Goal: Task Accomplishment & Management: Manage account settings

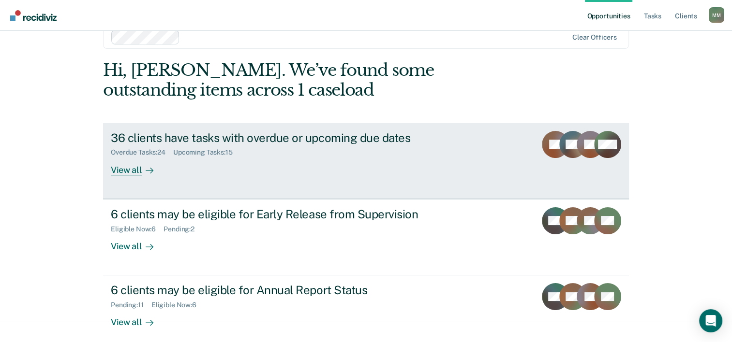
scroll to position [29, 0]
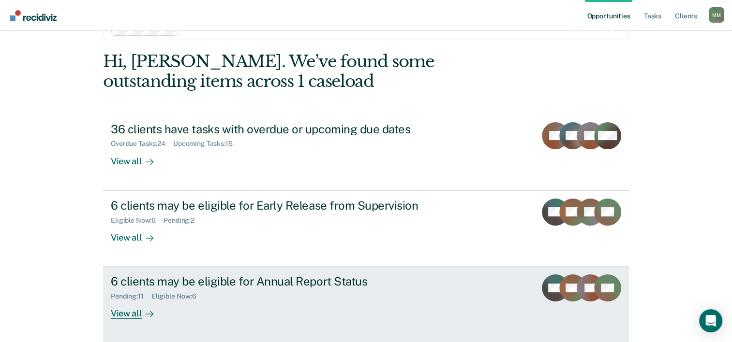
click at [192, 307] on div "6 clients may be eligible for Annual Report Status Pending : 11 Eligible Now : …" at bounding box center [292, 297] width 363 height 44
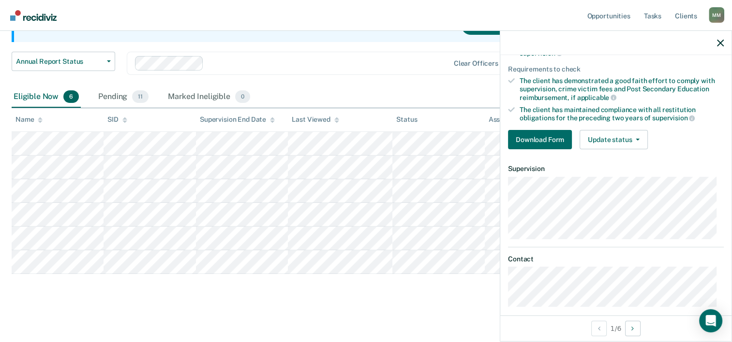
scroll to position [121, 0]
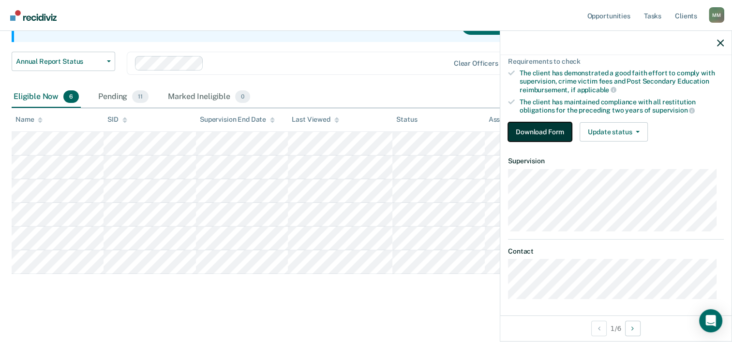
click at [522, 125] on button "Download Form" at bounding box center [540, 131] width 64 height 19
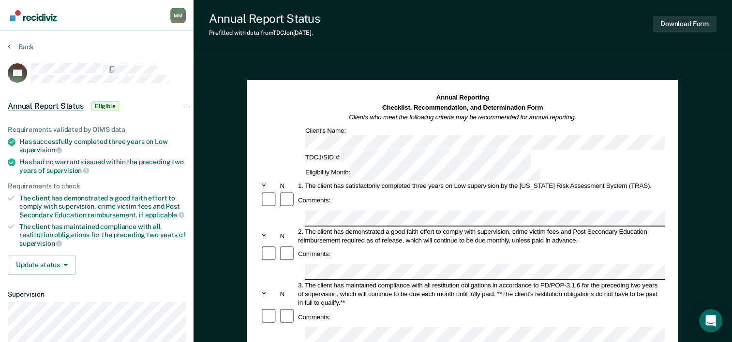
click at [45, 147] on span "supervision" at bounding box center [40, 150] width 43 height 8
drag, startPoint x: 44, startPoint y: 147, endPoint x: 46, endPoint y: 137, distance: 9.9
click at [46, 138] on div "Has successfully completed three years on Low supervision" at bounding box center [102, 146] width 166 height 16
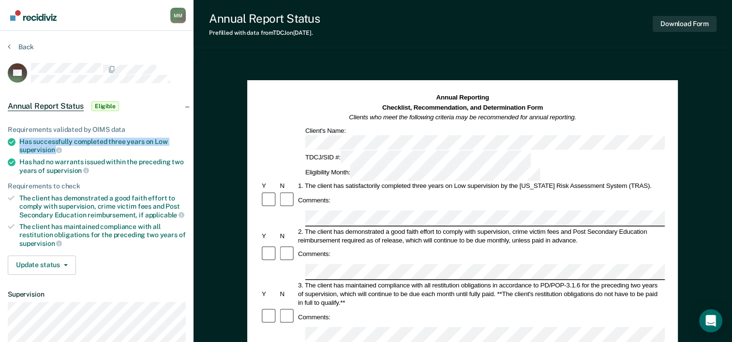
click at [46, 138] on div "Has successfully completed three years on Low supervision" at bounding box center [102, 146] width 166 height 16
copy ul "Has successfully completed three years on Low supervision"
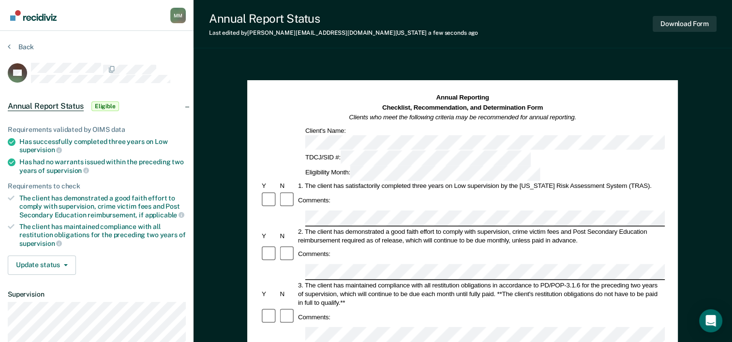
click at [49, 141] on div "Has successfully completed three years on Low supervision" at bounding box center [102, 146] width 166 height 16
drag, startPoint x: 49, startPoint y: 141, endPoint x: 42, endPoint y: 201, distance: 59.9
click at [42, 201] on div "The client has demonstrated a good faith effort to comply with supervision, cri…" at bounding box center [102, 206] width 166 height 25
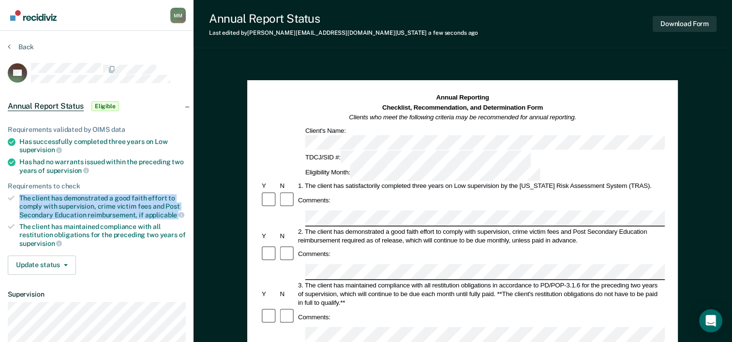
click at [42, 201] on div "The client has demonstrated a good faith effort to comply with supervision, cri…" at bounding box center [102, 206] width 166 height 25
copy ul "The client has demonstrated a good faith effort to comply with supervision, cri…"
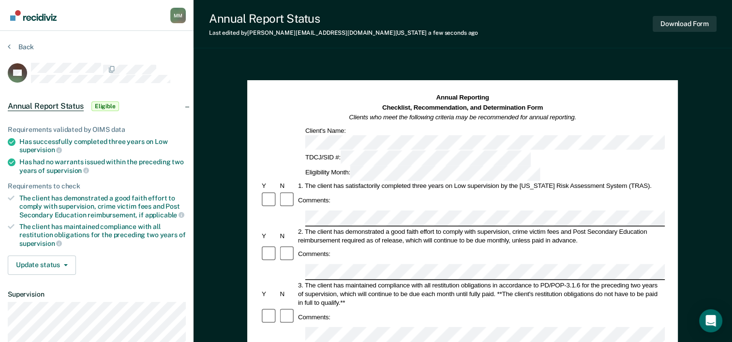
click at [355, 182] on div "1. The client has satisfactorily completed three years on Low supervision by th…" at bounding box center [480, 186] width 368 height 9
click at [54, 203] on div "The client has demonstrated a good faith effort to comply with supervision, cri…" at bounding box center [102, 206] width 166 height 25
drag, startPoint x: 54, startPoint y: 203, endPoint x: 35, endPoint y: 159, distance: 47.7
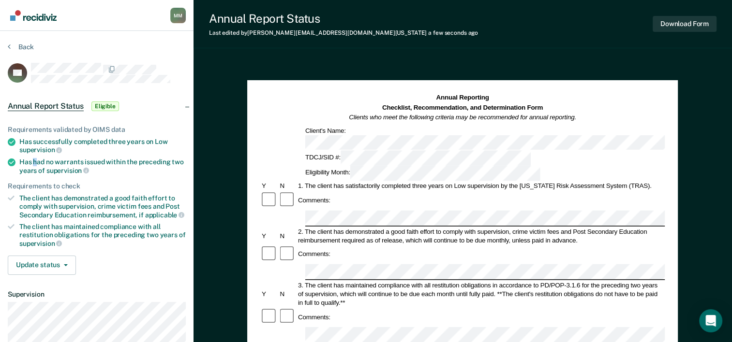
click at [35, 159] on div "Has had no warrants issued within the preceding two years of supervision" at bounding box center [102, 166] width 166 height 16
copy div "Has had no warrants issued within the preceding two years of supervision"
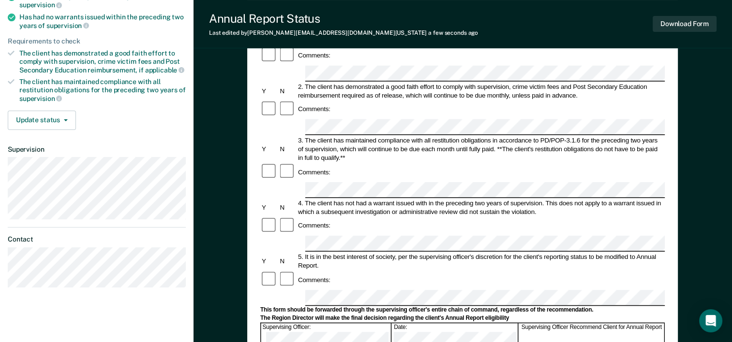
scroll to position [0, 27]
click at [699, 87] on div "Annual Reporting Checklist, Recommendation, and Determination Form Clients who …" at bounding box center [462, 243] width 538 height 657
click at [337, 271] on div "Comments:" at bounding box center [462, 280] width 404 height 18
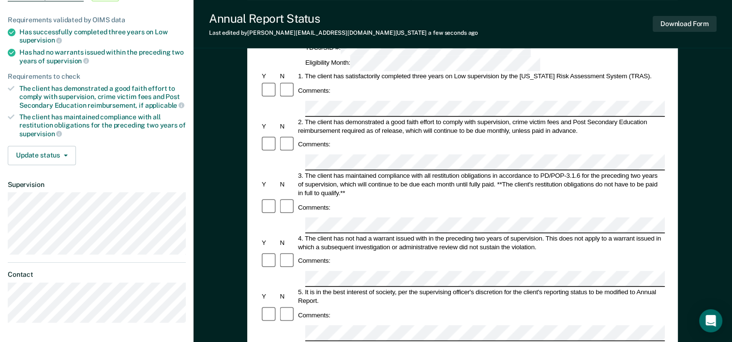
scroll to position [145, 0]
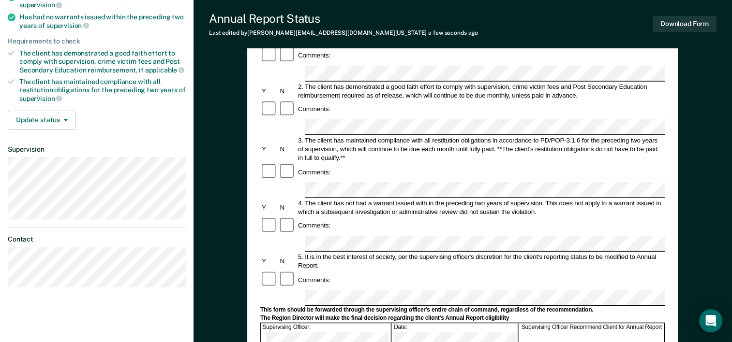
click at [437, 315] on div "The Region Director will make the final decision regarding the client's Annual …" at bounding box center [462, 319] width 404 height 8
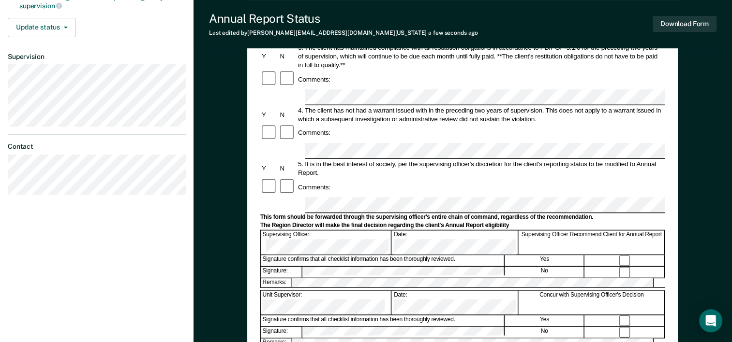
scroll to position [242, 0]
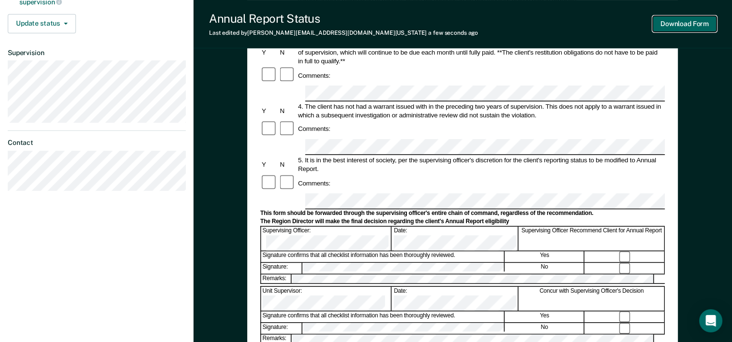
click at [704, 27] on button "Download Form" at bounding box center [684, 24] width 64 height 16
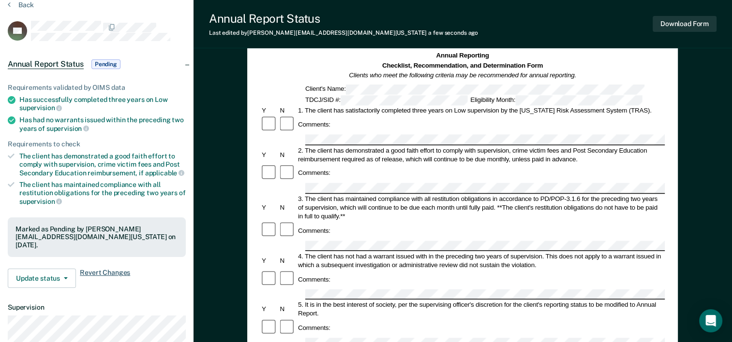
scroll to position [0, 0]
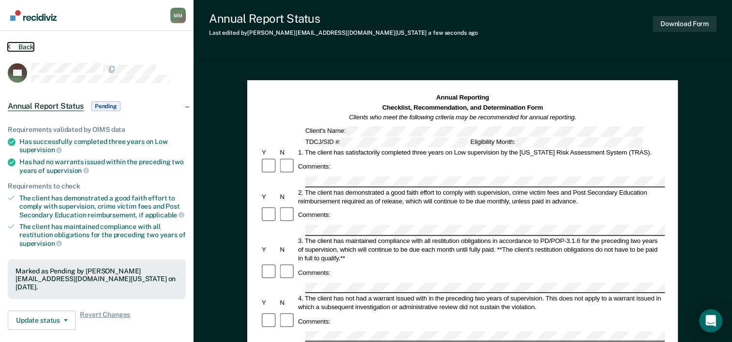
click at [10, 48] on button "Back" at bounding box center [21, 47] width 26 height 9
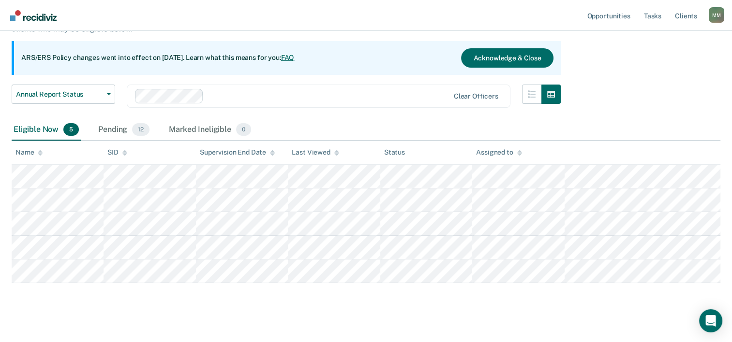
scroll to position [89, 0]
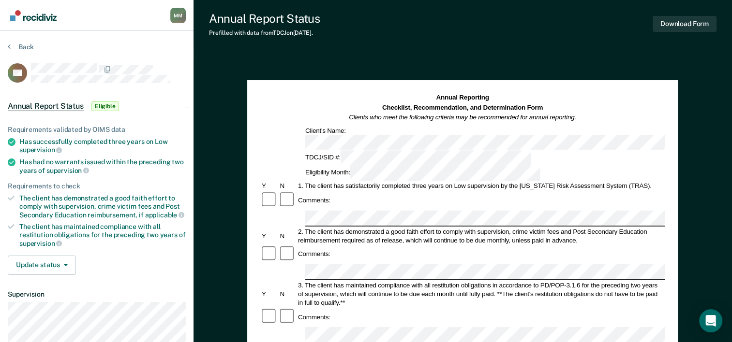
click at [39, 148] on span "supervision" at bounding box center [40, 150] width 43 height 8
click at [39, 147] on span "supervision" at bounding box center [40, 150] width 43 height 8
click at [44, 140] on div "Has successfully completed three years on Low supervision" at bounding box center [102, 146] width 166 height 16
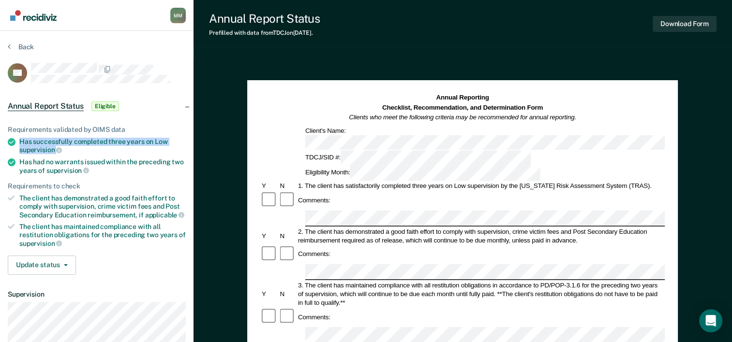
click at [44, 140] on div "Has successfully completed three years on Low supervision" at bounding box center [102, 146] width 166 height 16
copy ul "Has successfully completed three years on Low supervision"
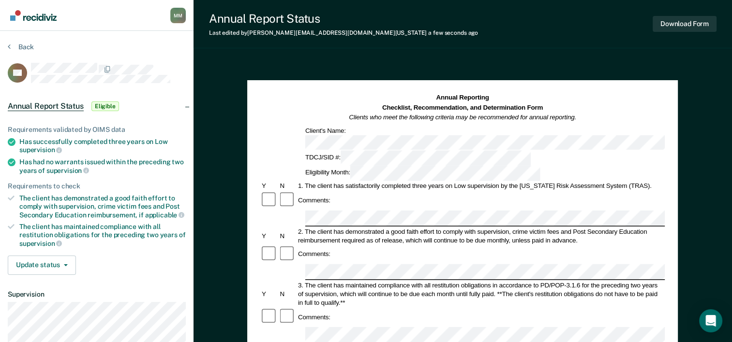
click at [58, 199] on div "The client has demonstrated a good faith effort to comply with supervision, cri…" at bounding box center [102, 206] width 166 height 25
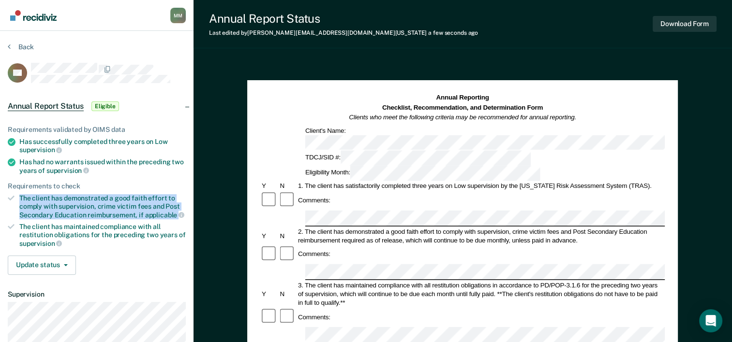
click at [58, 199] on div "The client has demonstrated a good faith effort to comply with supervision, cri…" at bounding box center [102, 206] width 166 height 25
drag, startPoint x: 58, startPoint y: 199, endPoint x: 145, endPoint y: 202, distance: 87.1
click at [28, 204] on div "The client has demonstrated a good faith effort to comply with supervision, cri…" at bounding box center [102, 206] width 166 height 25
drag, startPoint x: 19, startPoint y: 197, endPoint x: 149, endPoint y: 207, distance: 130.0
click at [149, 207] on div "The client has demonstrated a good faith effort to comply with supervision, cri…" at bounding box center [102, 206] width 166 height 25
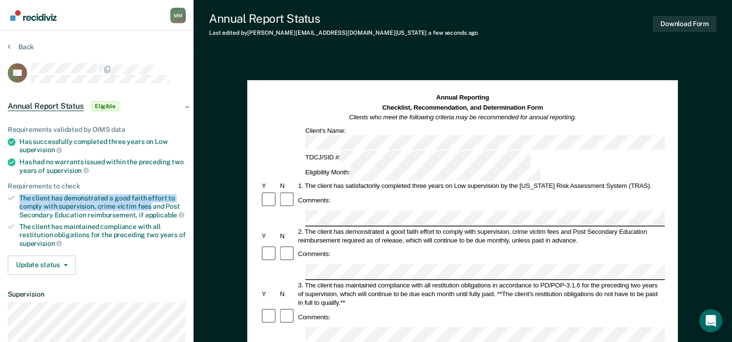
copy div "The client has demonstrated a good faith effort to comply with supervision, cri…"
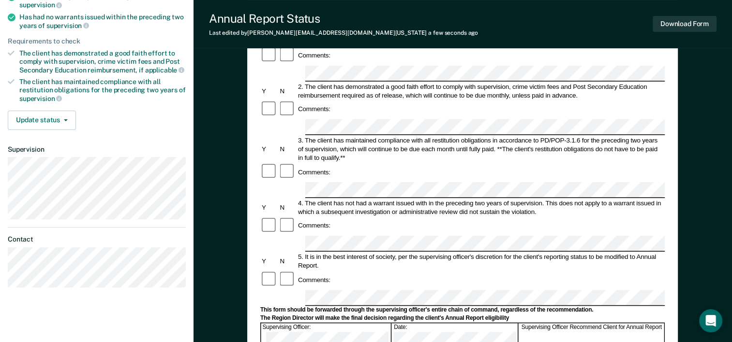
scroll to position [97, 0]
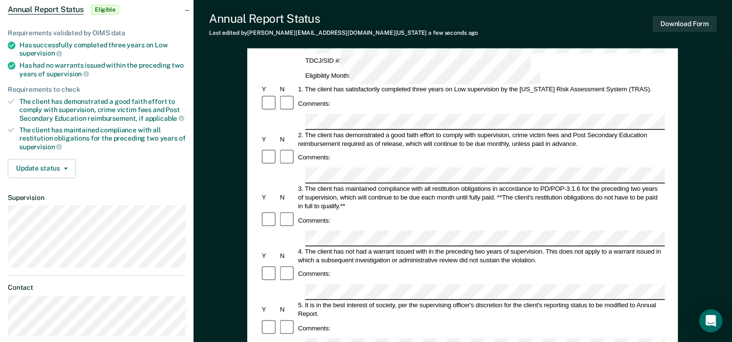
click at [47, 71] on span "supervision" at bounding box center [67, 74] width 43 height 8
copy div "Has had no warrants issued within the preceding two years of supervision"
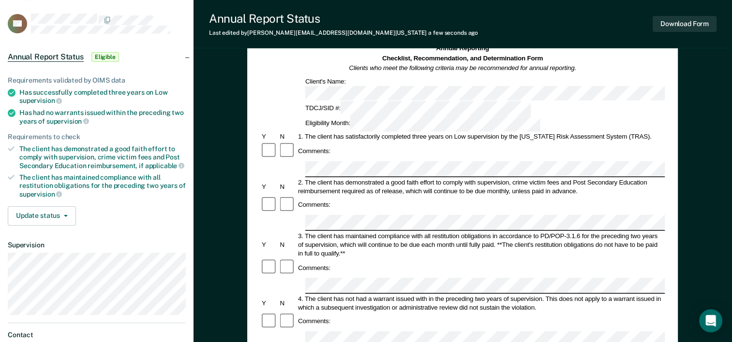
scroll to position [48, 0]
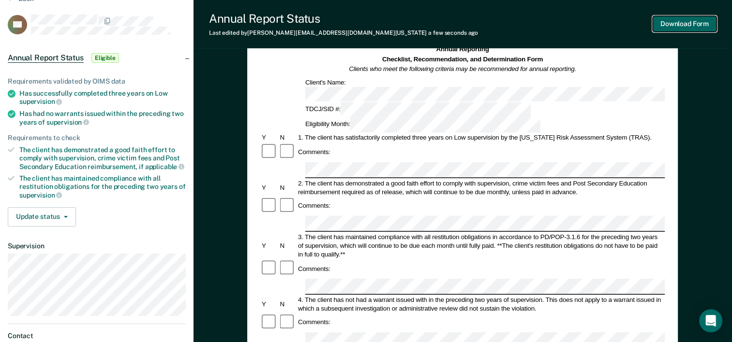
click at [684, 22] on button "Download Form" at bounding box center [684, 24] width 64 height 16
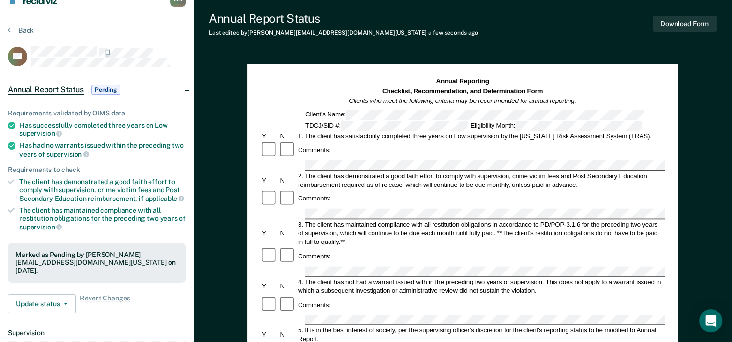
scroll to position [0, 0]
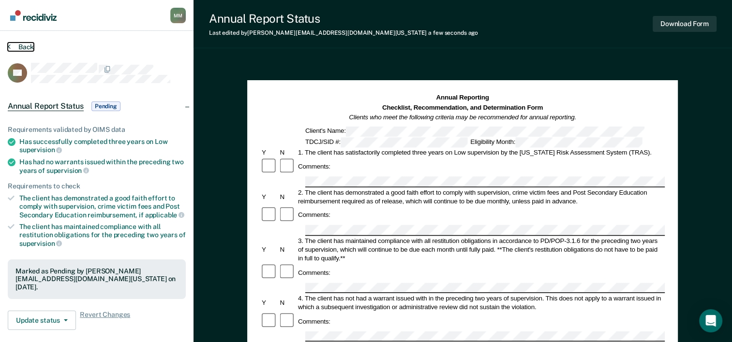
click at [21, 45] on button "Back" at bounding box center [21, 47] width 26 height 9
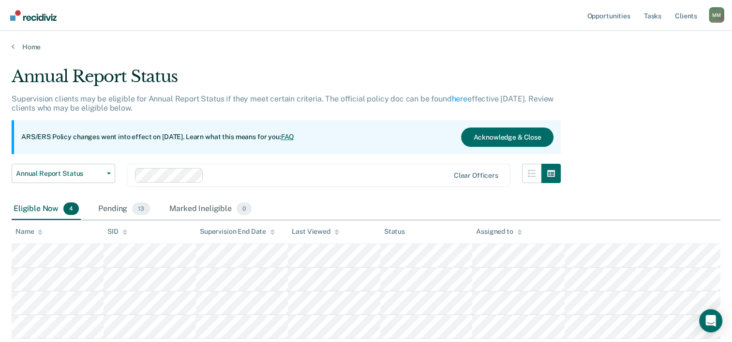
scroll to position [65, 0]
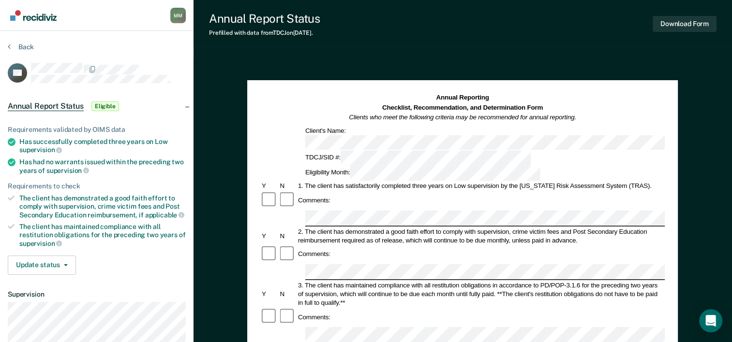
click at [46, 149] on span "supervision" at bounding box center [40, 150] width 43 height 8
drag, startPoint x: 46, startPoint y: 149, endPoint x: 43, endPoint y: 143, distance: 7.0
click at [43, 143] on div "Has successfully completed three years on Low supervision" at bounding box center [102, 146] width 166 height 16
click at [43, 144] on div "Has successfully completed three years on Low supervision" at bounding box center [102, 146] width 166 height 16
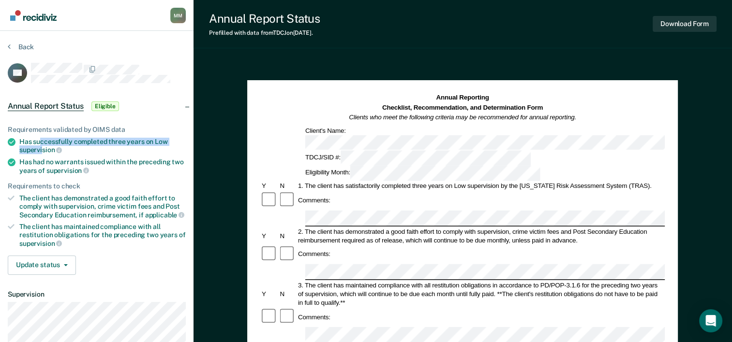
click at [43, 144] on div "Has successfully completed three years on Low supervision" at bounding box center [102, 146] width 166 height 16
click at [42, 146] on span "supervision" at bounding box center [40, 150] width 43 height 8
click at [42, 144] on div "Has successfully completed three years on Low supervision" at bounding box center [102, 146] width 166 height 16
copy ul "Has successfully completed three years on Low supervision"
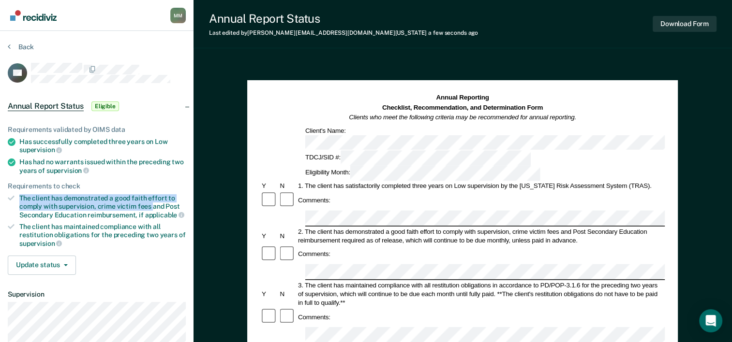
drag, startPoint x: 18, startPoint y: 197, endPoint x: 150, endPoint y: 207, distance: 132.9
click at [150, 207] on li "The client has demonstrated a good faith effort to comply with supervision, cri…" at bounding box center [97, 206] width 178 height 25
copy div "The client has demonstrated a good faith effort to comply with supervision, cri…"
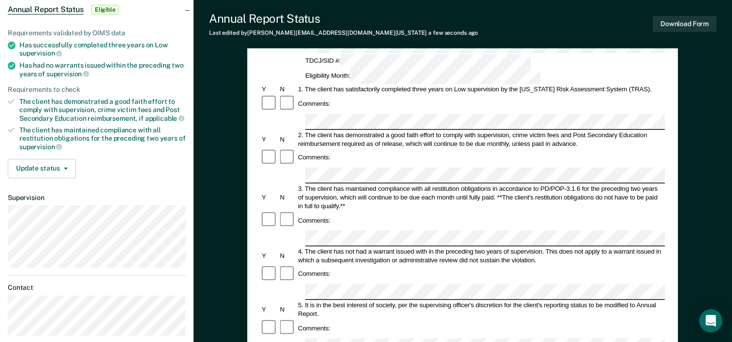
click at [94, 109] on div "The client has demonstrated a good faith effort to comply with supervision, cri…" at bounding box center [102, 110] width 166 height 25
click at [79, 137] on div "The client has maintained compliance with all restitution obligations for the p…" at bounding box center [102, 138] width 166 height 25
drag, startPoint x: 79, startPoint y: 137, endPoint x: 46, endPoint y: 65, distance: 79.2
click at [46, 65] on div "Has had no warrants issued within the preceding two years of supervision" at bounding box center [102, 69] width 166 height 16
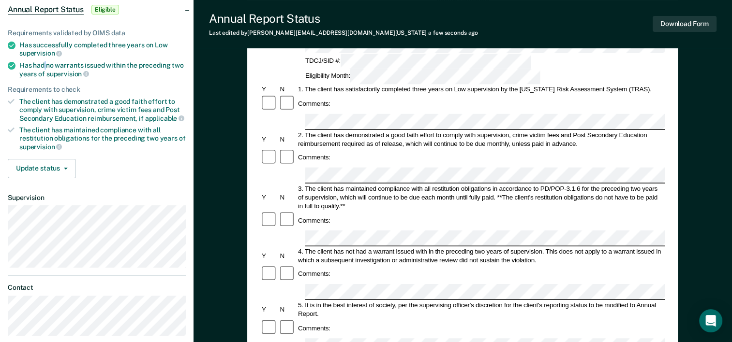
click at [46, 65] on div "Has had no warrants issued within the preceding two years of supervision" at bounding box center [102, 69] width 166 height 16
copy div "Has had no warrants issued within the preceding two years of supervision"
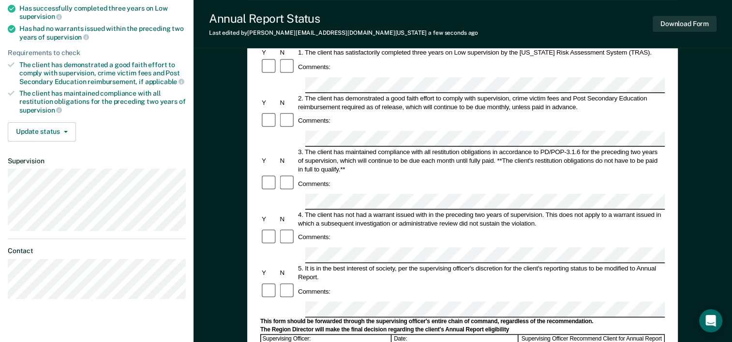
scroll to position [193, 0]
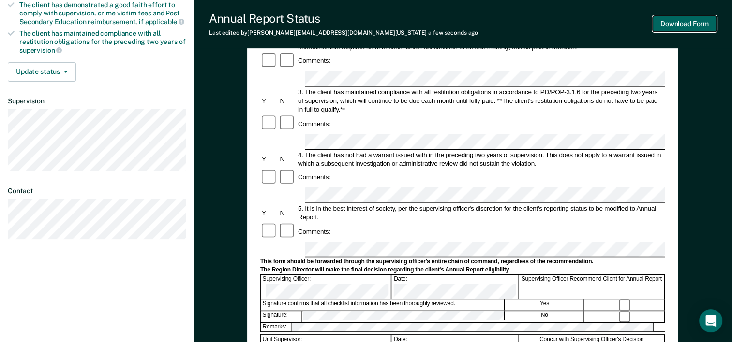
click at [711, 25] on button "Download Form" at bounding box center [684, 24] width 64 height 16
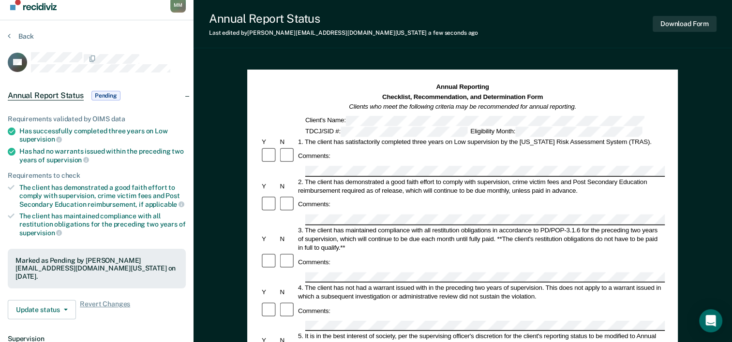
scroll to position [0, 0]
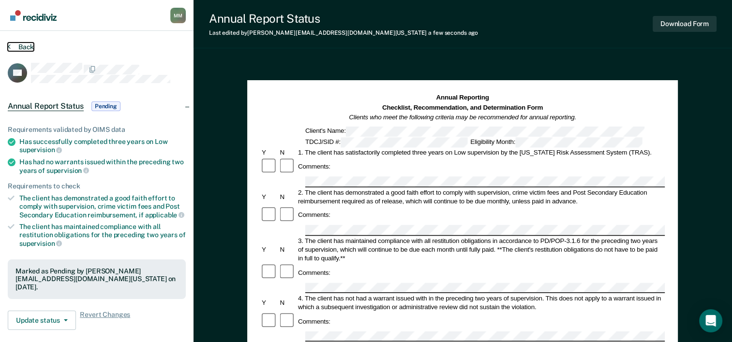
click at [17, 45] on button "Back" at bounding box center [21, 47] width 26 height 9
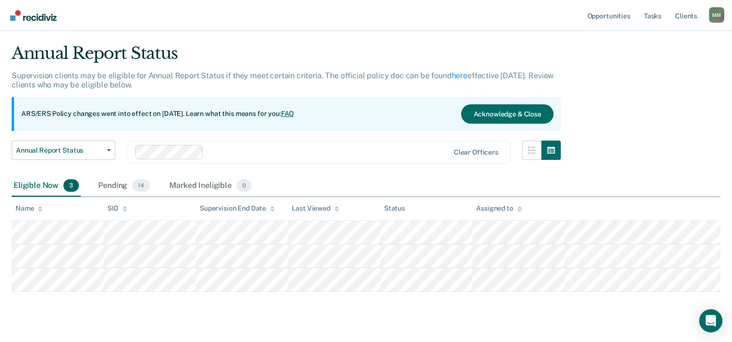
scroll to position [42, 0]
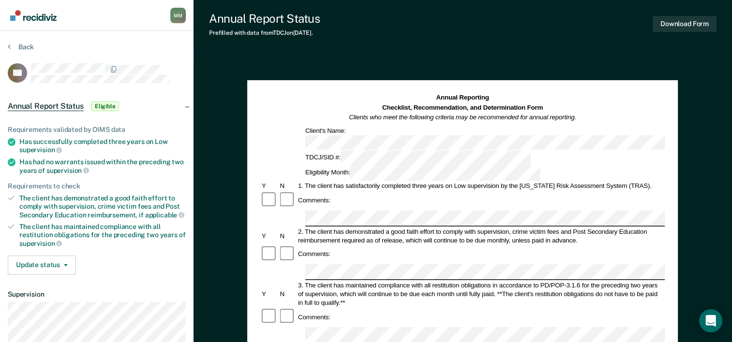
click at [50, 142] on div "Has successfully completed three years on Low supervision" at bounding box center [102, 146] width 166 height 16
copy ul "Has successfully completed three years on Low supervision"
click at [45, 205] on div "The client has demonstrated a good faith effort to comply with supervision, cri…" at bounding box center [102, 206] width 166 height 25
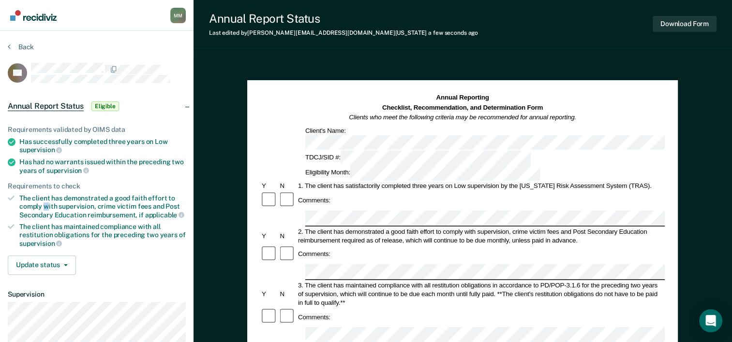
click at [45, 205] on div "The client has demonstrated a good faith effort to comply with supervision, cri…" at bounding box center [102, 206] width 166 height 25
drag, startPoint x: 45, startPoint y: 205, endPoint x: 164, endPoint y: 206, distance: 118.5
click at [164, 206] on div "The client has demonstrated a good faith effort to comply with supervision, cri…" at bounding box center [102, 206] width 166 height 25
drag, startPoint x: 149, startPoint y: 206, endPoint x: 17, endPoint y: 199, distance: 131.7
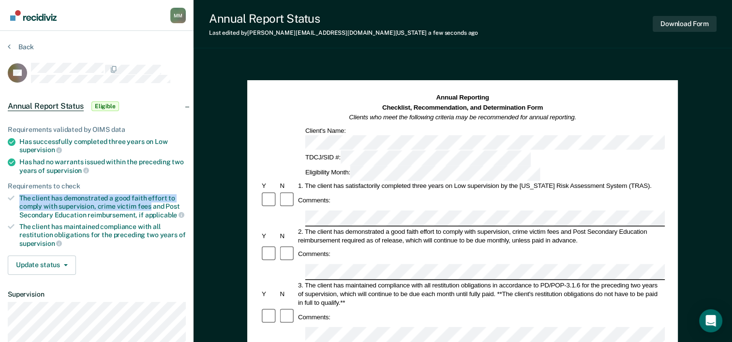
click at [17, 199] on li "The client has demonstrated a good faith effort to comply with supervision, cri…" at bounding box center [97, 206] width 178 height 25
click at [376, 308] on div "Comments:" at bounding box center [462, 317] width 404 height 18
click at [354, 308] on div "Comments:" at bounding box center [462, 317] width 404 height 18
drag, startPoint x: 44, startPoint y: 158, endPoint x: 42, endPoint y: 163, distance: 5.7
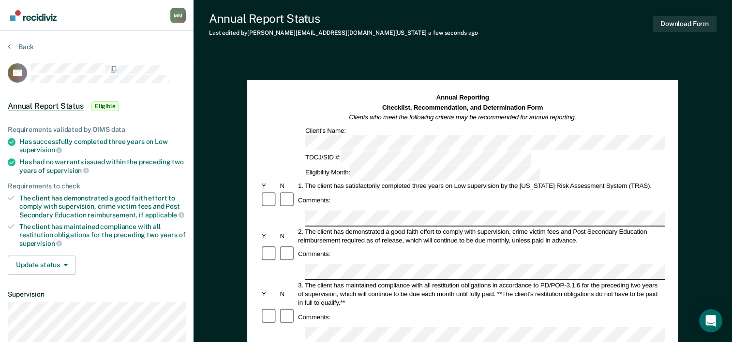
click at [43, 158] on div "Has had no warrants issued within the preceding two years of supervision" at bounding box center [102, 166] width 166 height 16
click at [41, 163] on div "Has had no warrants issued within the preceding two years of supervision" at bounding box center [102, 166] width 166 height 16
click at [41, 162] on div "Has had no warrants issued within the preceding two years of supervision" at bounding box center [102, 166] width 166 height 16
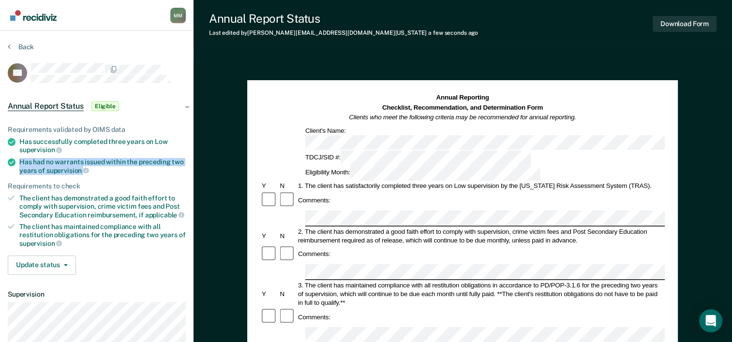
click at [41, 163] on div "Has had no warrants issued within the preceding two years of supervision" at bounding box center [102, 166] width 166 height 16
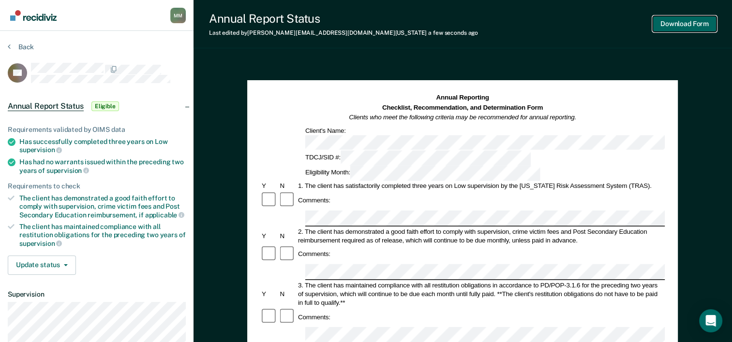
click at [707, 29] on button "Download Form" at bounding box center [684, 24] width 64 height 16
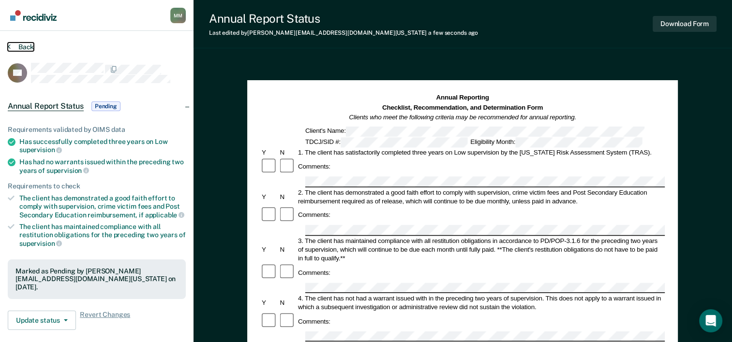
click at [14, 46] on button "Back" at bounding box center [21, 47] width 26 height 9
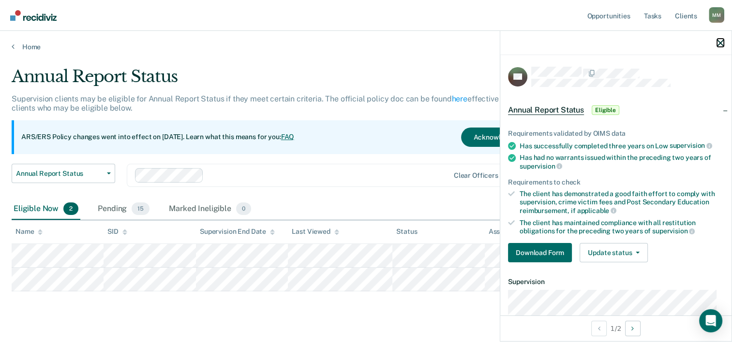
click at [721, 40] on icon "button" at bounding box center [720, 43] width 7 height 7
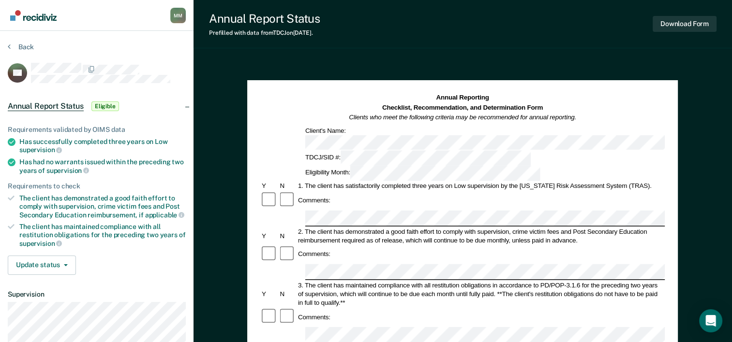
click at [88, 140] on div "Has successfully completed three years on Low supervision" at bounding box center [102, 146] width 166 height 16
click at [88, 216] on div "The client has demonstrated a good faith effort to comply with supervision, cri…" at bounding box center [102, 206] width 166 height 25
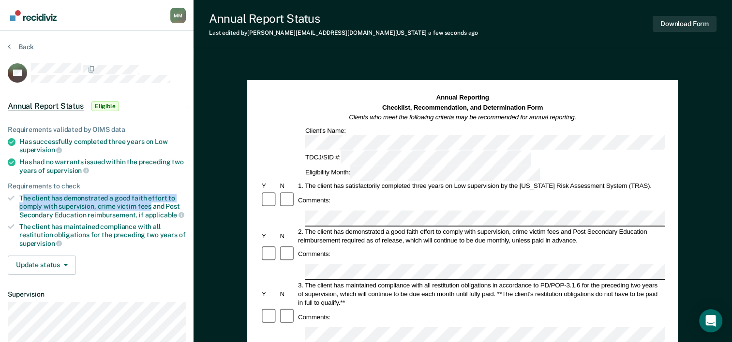
drag, startPoint x: 150, startPoint y: 203, endPoint x: 21, endPoint y: 195, distance: 128.8
click at [21, 195] on div "The client has demonstrated a good faith effort to comply with supervision, cri…" at bounding box center [102, 206] width 166 height 25
click at [50, 167] on span "supervision" at bounding box center [67, 171] width 43 height 8
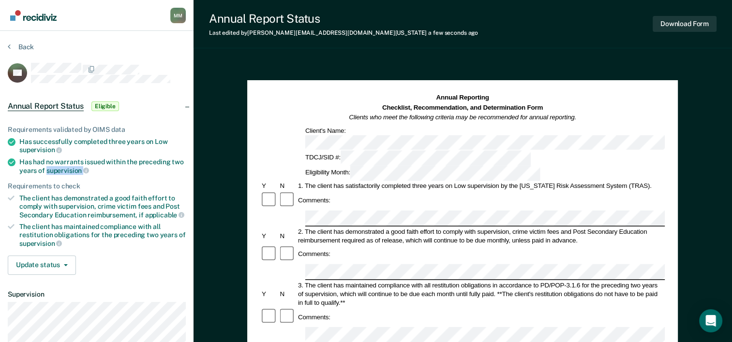
click at [50, 167] on span "supervision" at bounding box center [67, 171] width 43 height 8
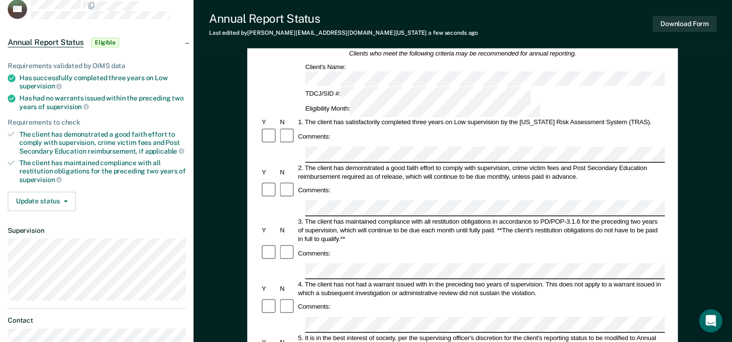
scroll to position [145, 0]
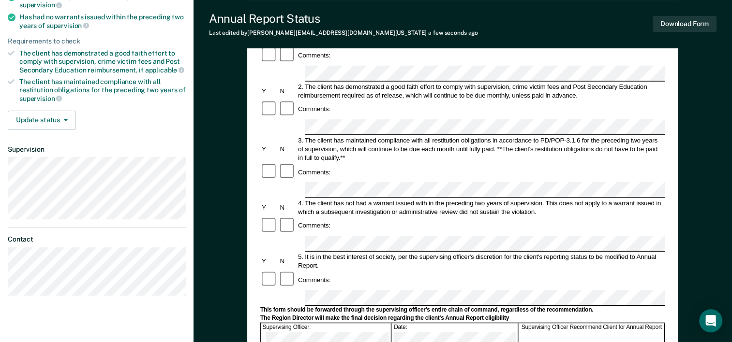
click at [345, 271] on div "Comments:" at bounding box center [462, 280] width 404 height 18
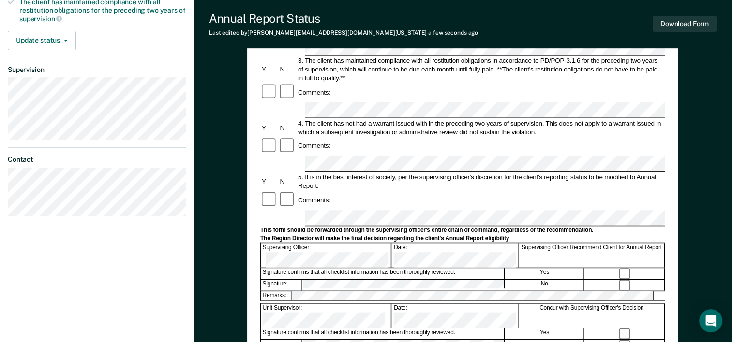
scroll to position [242, 0]
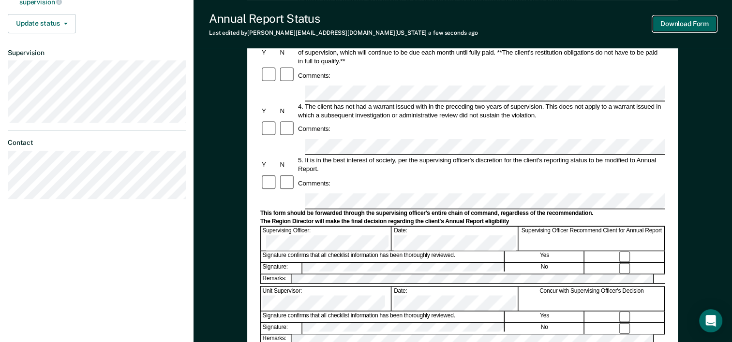
click at [695, 26] on button "Download Form" at bounding box center [684, 24] width 64 height 16
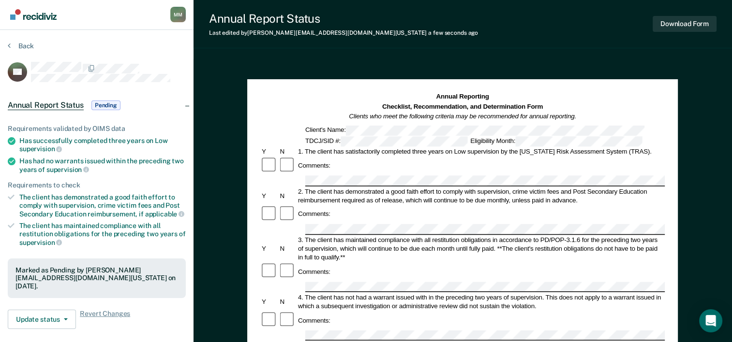
scroll to position [0, 0]
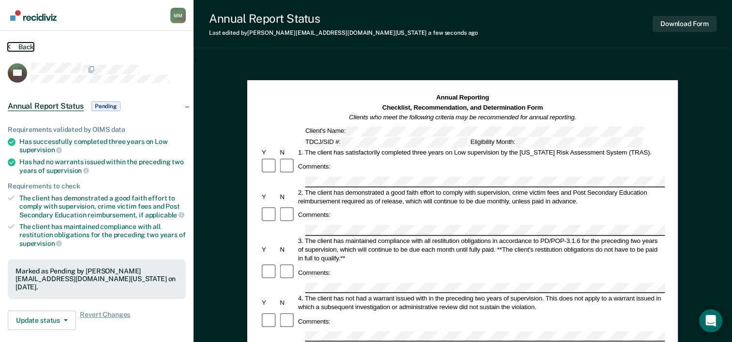
click at [23, 49] on button "Back" at bounding box center [21, 47] width 26 height 9
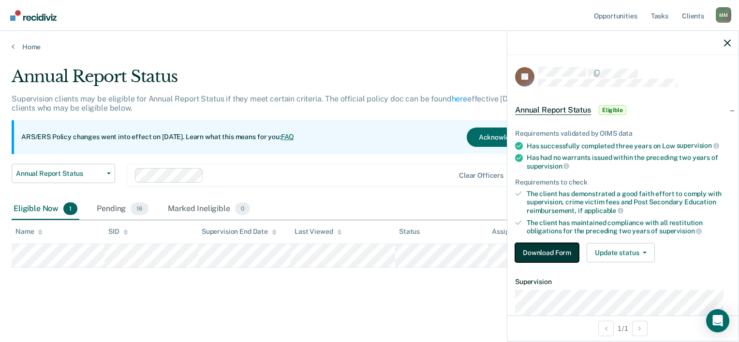
click at [568, 253] on button "Download Form" at bounding box center [547, 252] width 64 height 19
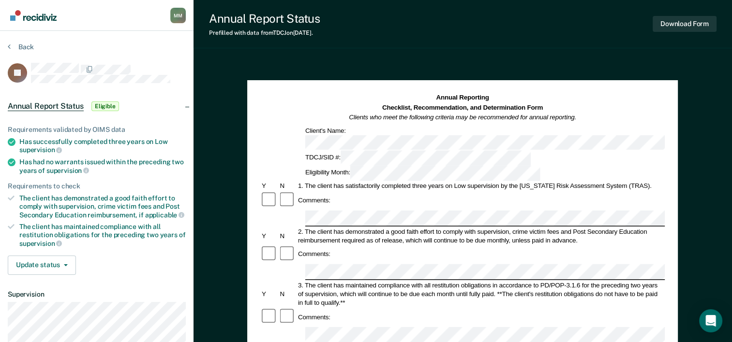
click at [335, 281] on div "3. The client has maintained compliance with all restitution obligations in acc…" at bounding box center [480, 294] width 368 height 26
click at [63, 143] on div "Has successfully completed three years on Low supervision" at bounding box center [102, 146] width 166 height 16
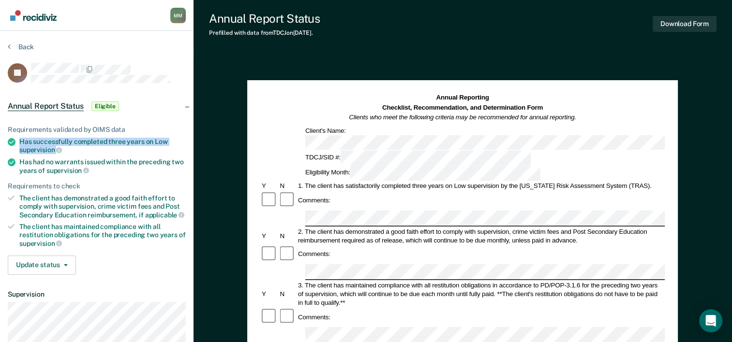
click at [63, 143] on div "Has successfully completed three years on Low supervision" at bounding box center [102, 146] width 166 height 16
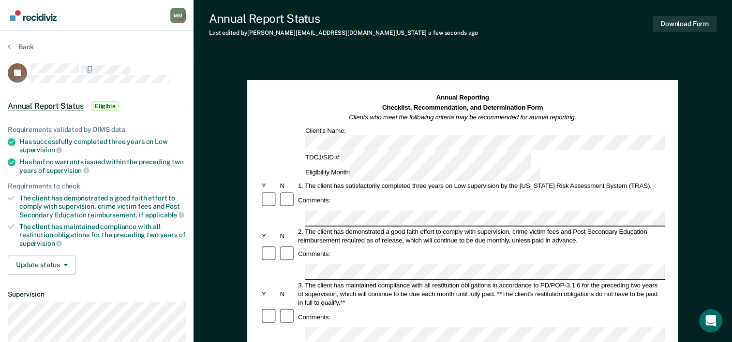
click at [41, 199] on div "The client has demonstrated a good faith effort to comply with supervision, cri…" at bounding box center [102, 206] width 166 height 25
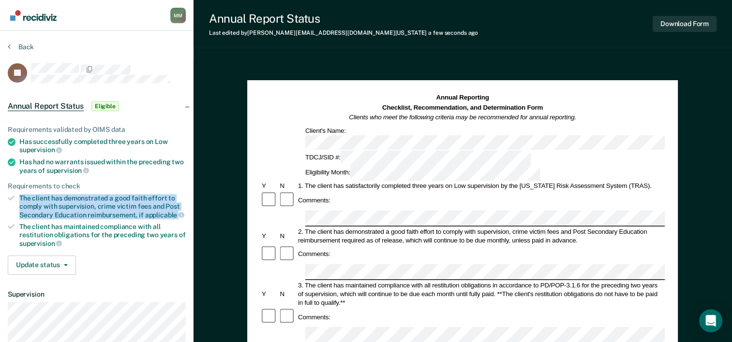
click at [41, 199] on div "The client has demonstrated a good faith effort to comply with supervision, cri…" at bounding box center [102, 206] width 166 height 25
drag, startPoint x: 41, startPoint y: 199, endPoint x: 159, endPoint y: 207, distance: 118.3
click at [159, 207] on div "The client has demonstrated a good faith effort to comply with supervision, cri…" at bounding box center [102, 206] width 166 height 25
click at [153, 202] on div "The client has demonstrated a good faith effort to comply with supervision, cri…" at bounding box center [102, 206] width 166 height 25
drag, startPoint x: 149, startPoint y: 203, endPoint x: 3, endPoint y: 200, distance: 145.6
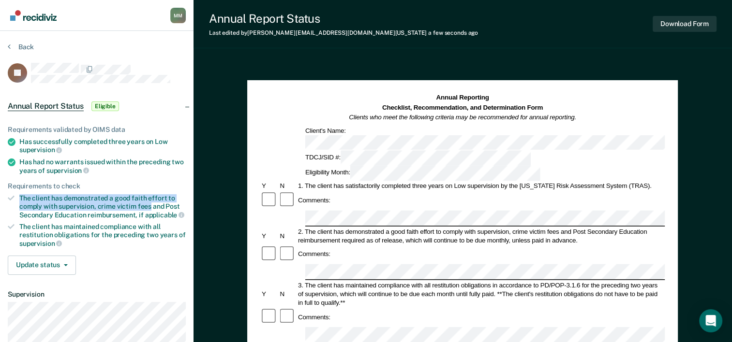
click at [3, 200] on div "Requirements validated by OIMS data Has successfully completed three years on L…" at bounding box center [96, 196] width 193 height 173
click at [52, 167] on span "supervision" at bounding box center [67, 171] width 43 height 8
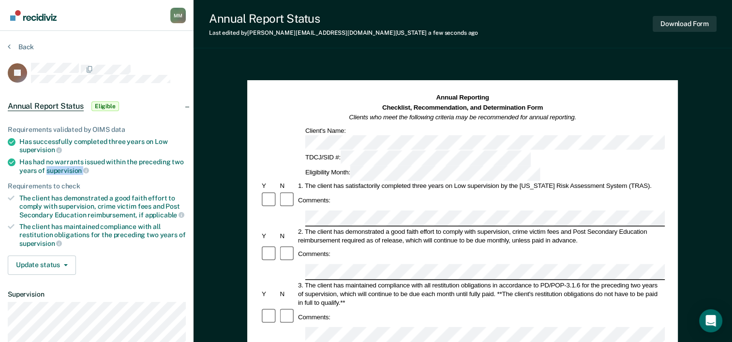
click at [52, 167] on span "supervision" at bounding box center [67, 171] width 43 height 8
click at [667, 19] on button "Download Form" at bounding box center [684, 24] width 64 height 16
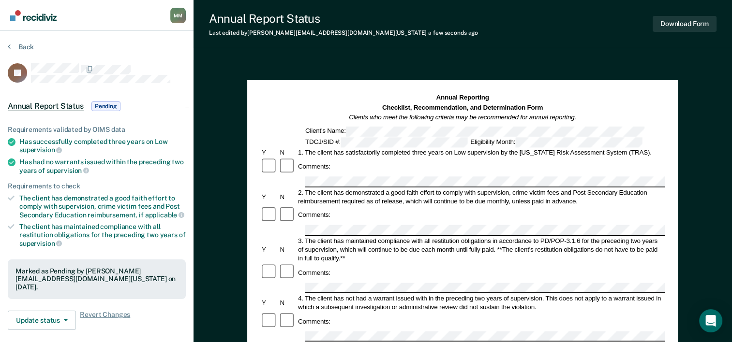
click at [6, 44] on section "Back JA Annual Report Status Pending Requirements validated by OIMS data Has su…" at bounding box center [96, 269] width 193 height 476
click at [26, 47] on button "Back" at bounding box center [21, 47] width 26 height 9
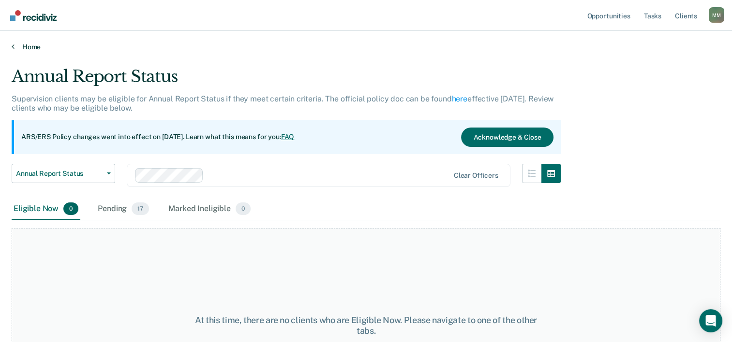
click at [15, 46] on link "Home" at bounding box center [366, 47] width 708 height 9
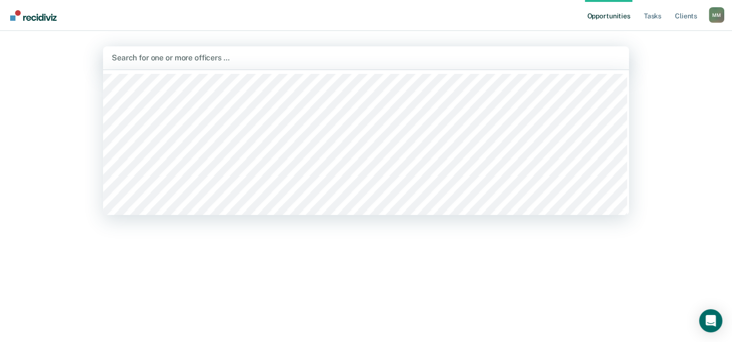
click at [166, 56] on div at bounding box center [366, 57] width 508 height 11
type input "mit"
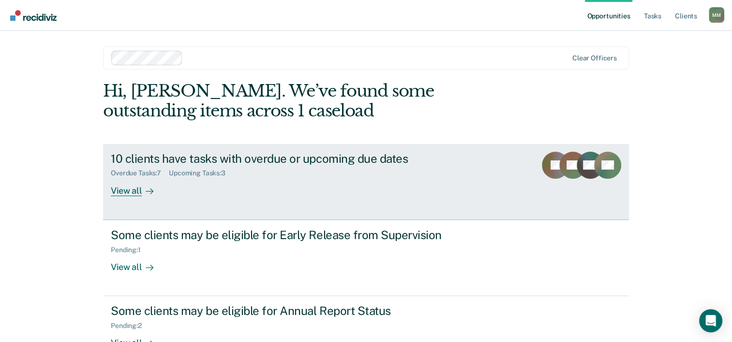
scroll to position [29, 0]
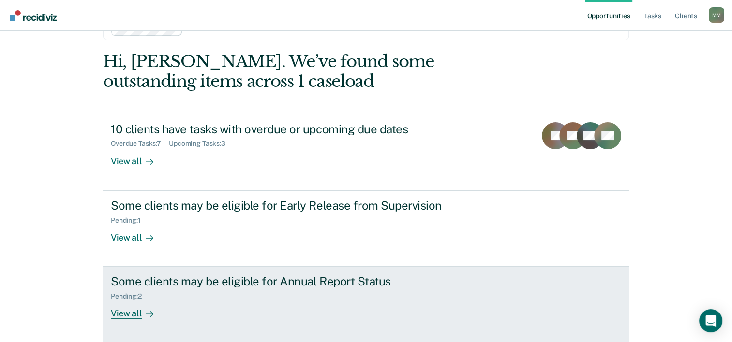
click at [156, 299] on div "Pending : 2" at bounding box center [280, 295] width 339 height 12
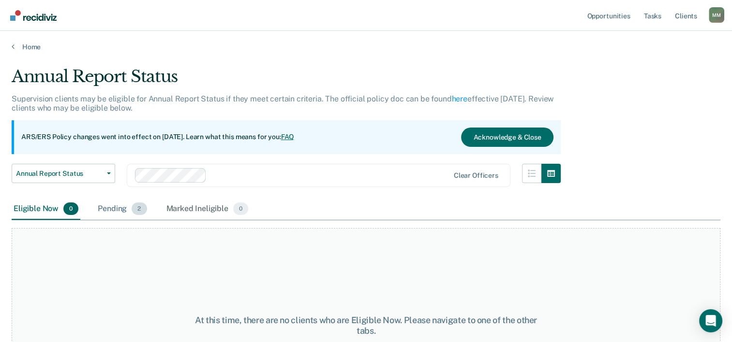
click at [108, 206] on div "Pending 2" at bounding box center [122, 209] width 53 height 21
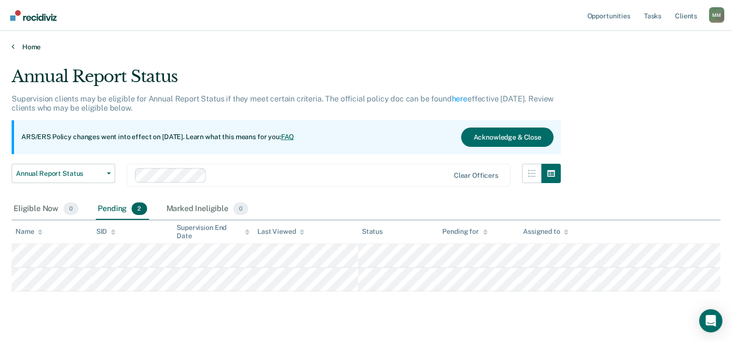
click at [23, 43] on link "Home" at bounding box center [366, 47] width 708 height 9
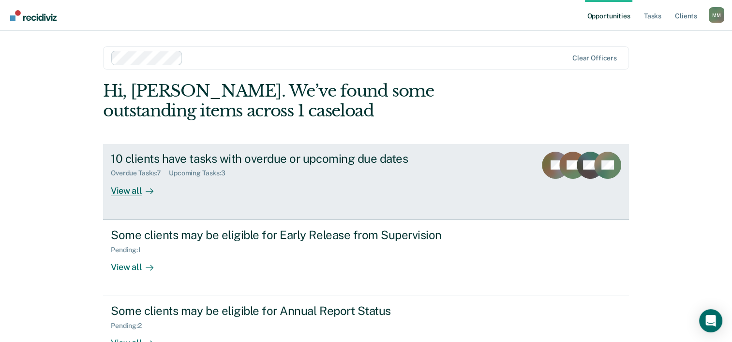
click at [197, 192] on div "10 clients have tasks with overdue or upcoming due dates Overdue Tasks : 7 Upco…" at bounding box center [292, 174] width 363 height 44
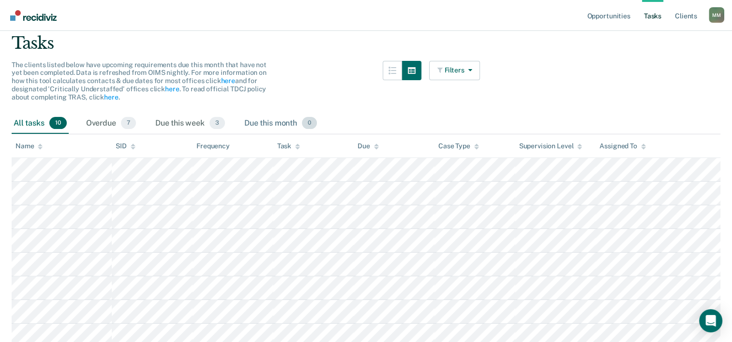
scroll to position [62, 0]
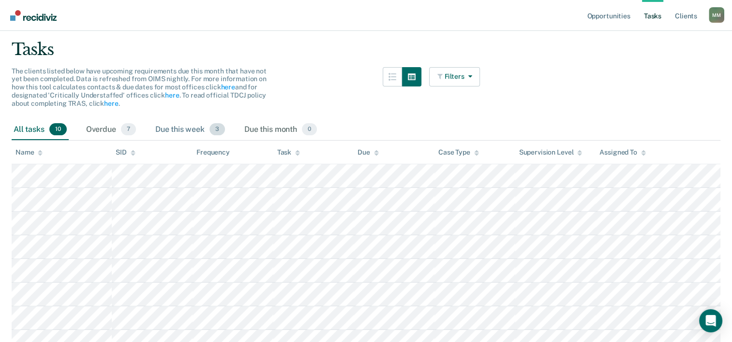
click at [180, 127] on div "Due this week 3" at bounding box center [189, 129] width 73 height 21
